Goal: Navigation & Orientation: Find specific page/section

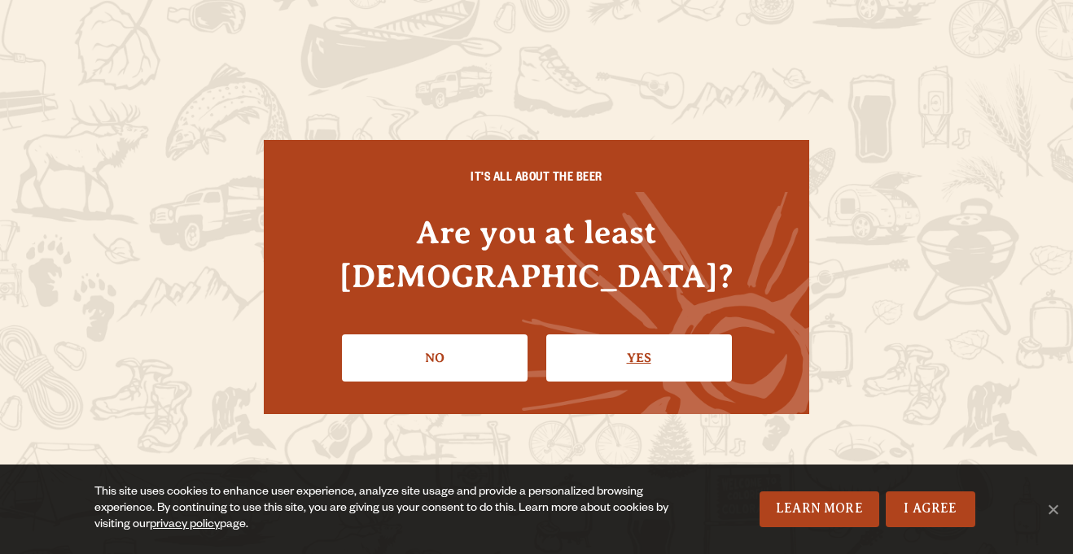
click at [608, 334] on link "Yes" at bounding box center [639, 357] width 186 height 47
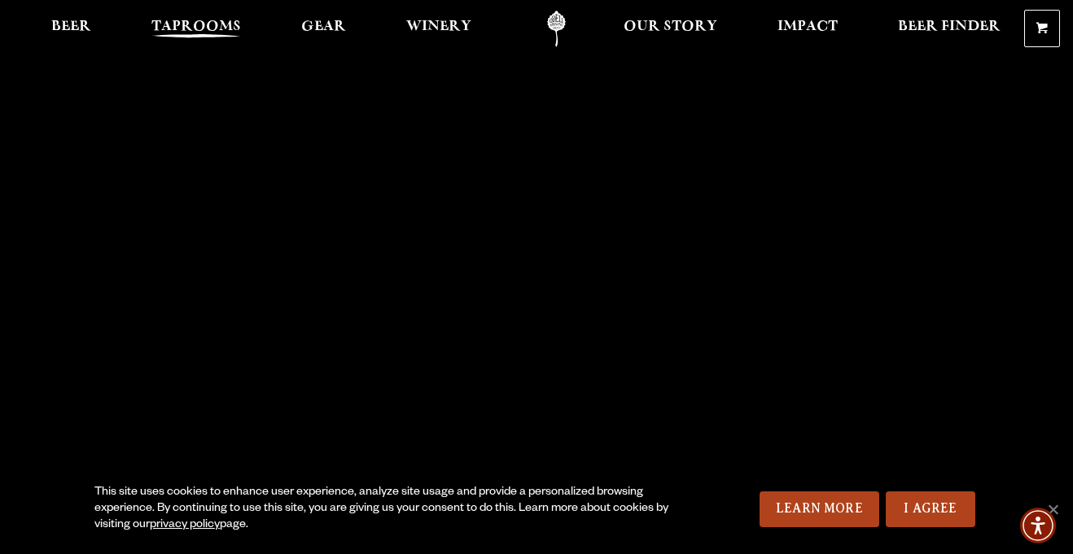
click at [199, 33] on span "Taprooms" at bounding box center [196, 26] width 90 height 13
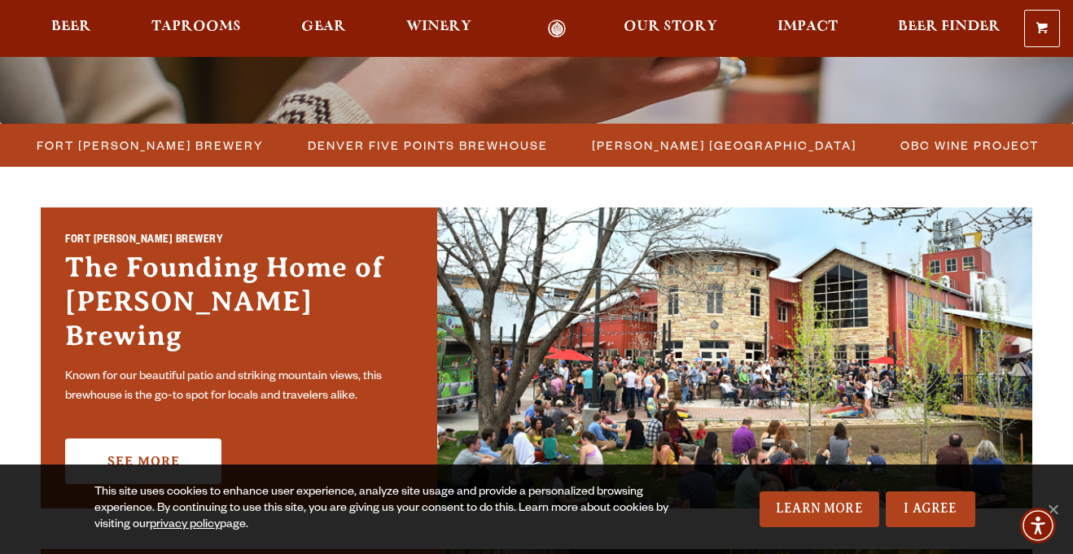
scroll to position [408, 0]
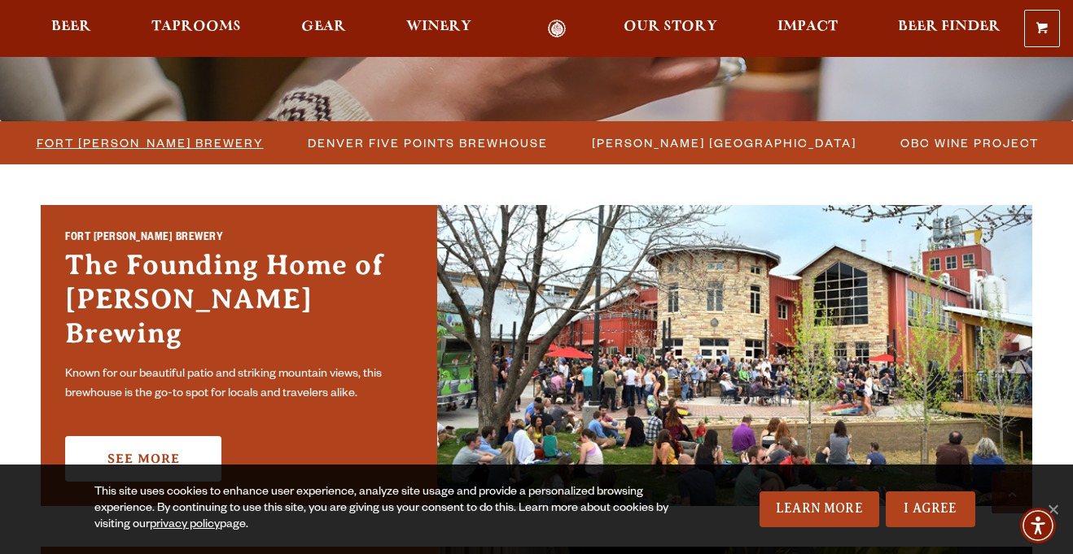
click at [163, 138] on span "Fort [PERSON_NAME] Brewery" at bounding box center [150, 143] width 227 height 24
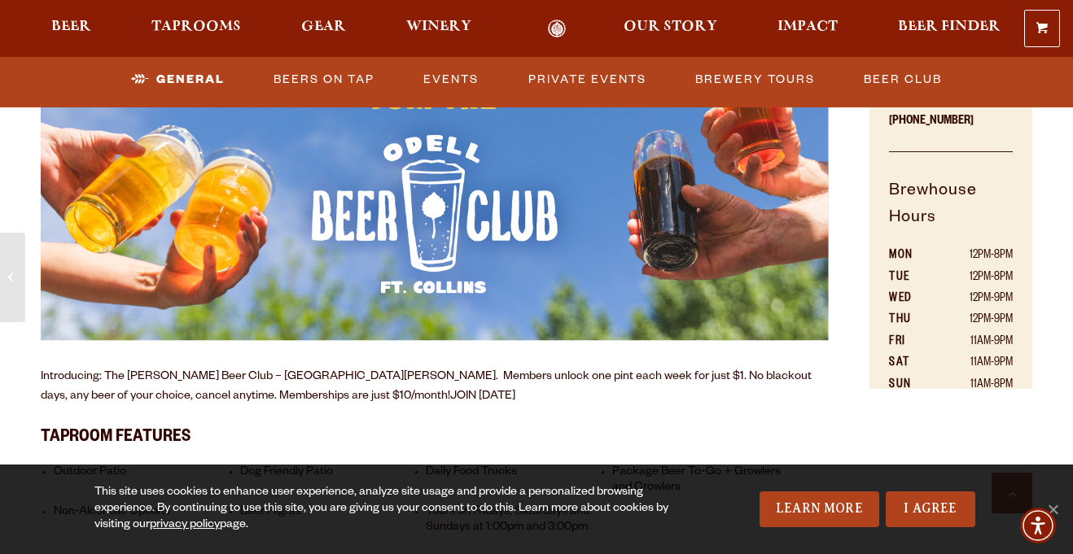
scroll to position [925, 0]
